Goal: Task Accomplishment & Management: Use online tool/utility

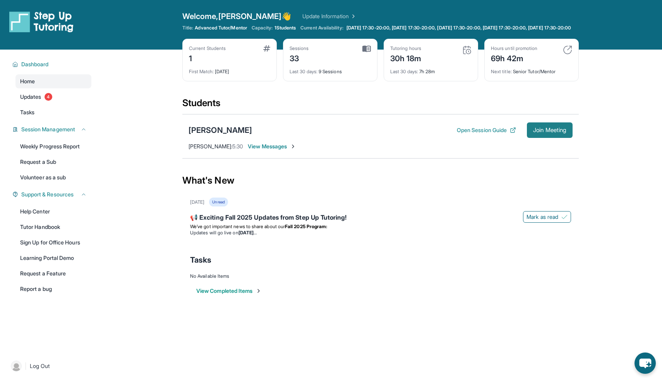
click at [548, 132] on span "Join Meeting" at bounding box center [549, 130] width 33 height 5
click at [544, 158] on div "Sophie Mora Open Session Guide Join Meeting Raful Mora : 5:30 View Messages" at bounding box center [380, 136] width 396 height 44
click at [549, 147] on div "[PERSON_NAME] Open Session Guide Join Meeting Admin : Hi from Step Up! We are s…" at bounding box center [380, 136] width 396 height 44
click at [549, 132] on span "Join Meeting" at bounding box center [549, 130] width 33 height 5
